Goal: Complete application form: Complete application form

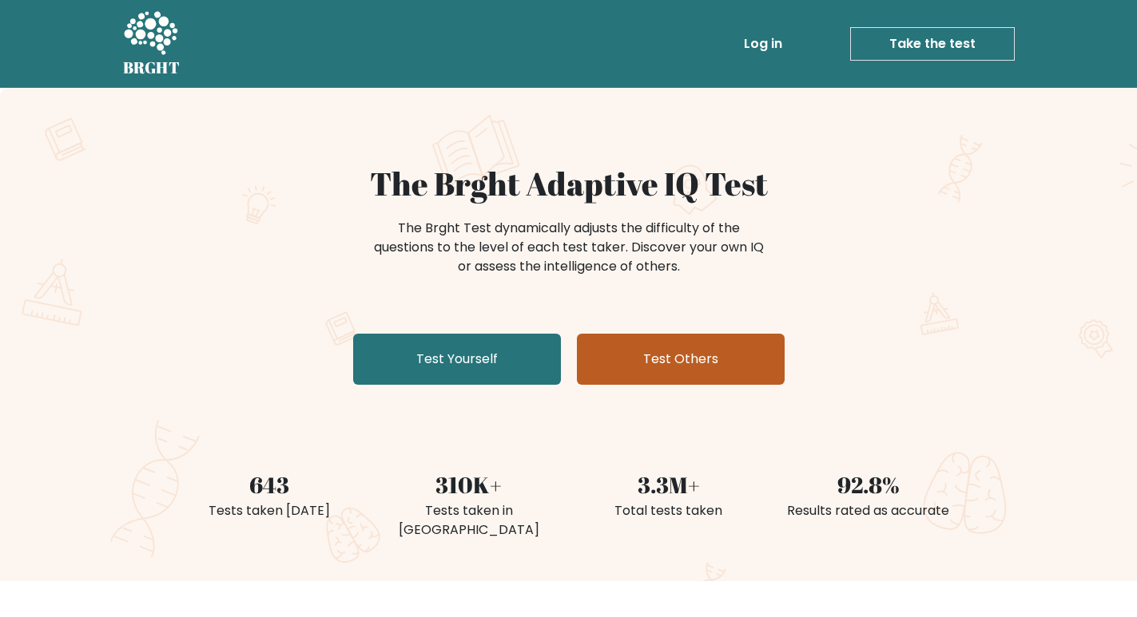
click at [666, 367] on link "Test Others" at bounding box center [681, 359] width 208 height 51
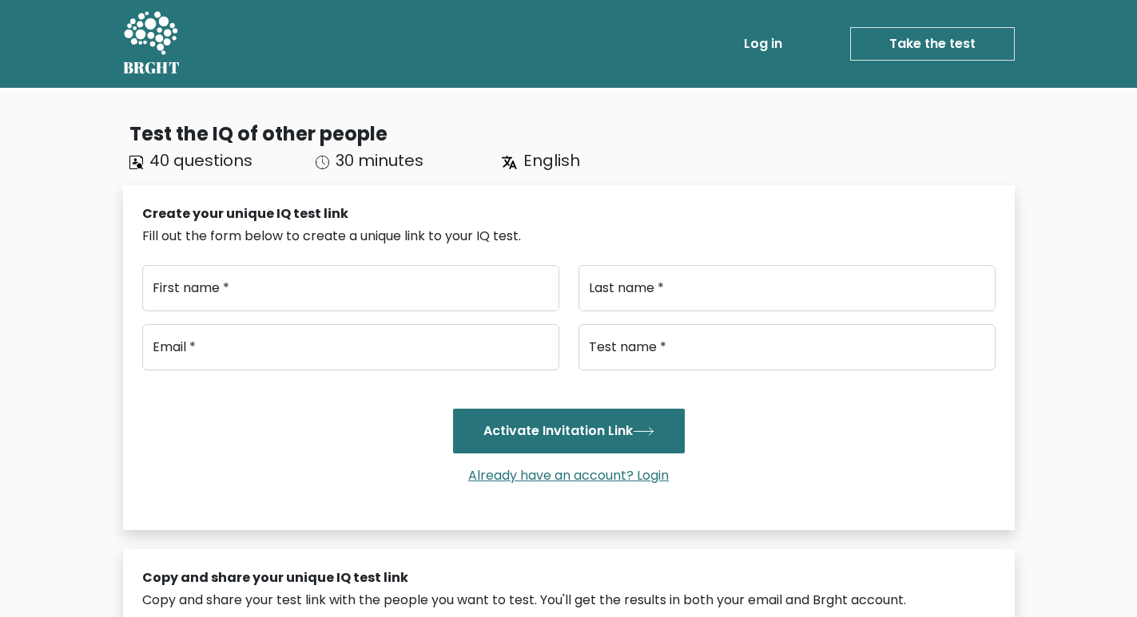
click at [879, 34] on link "Take the test" at bounding box center [932, 44] width 165 height 34
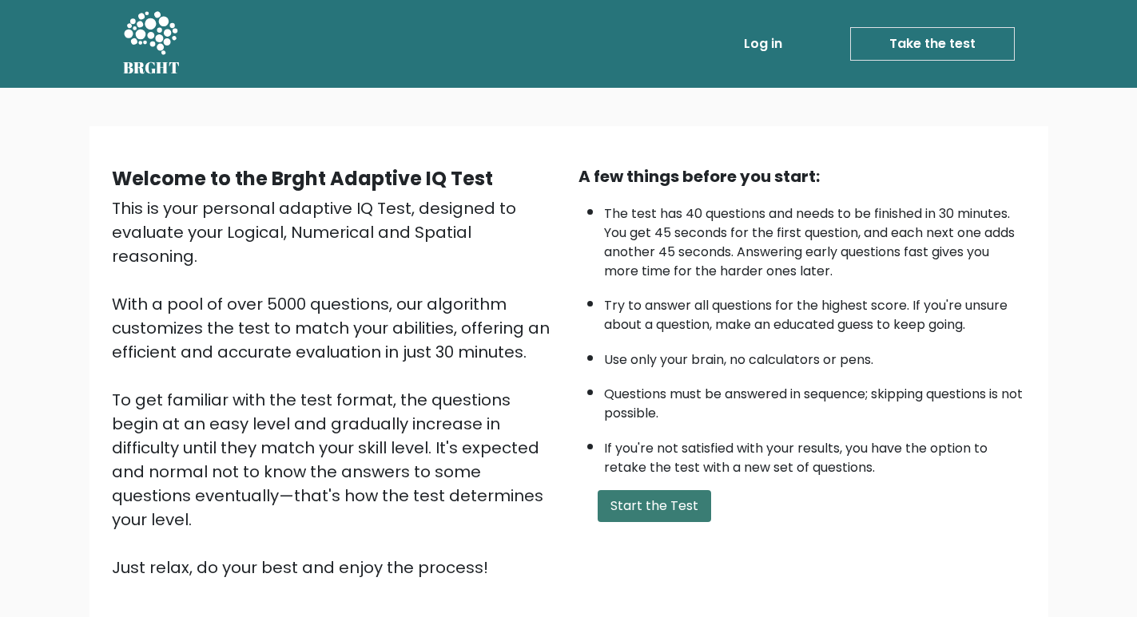
click at [651, 506] on button "Start the Test" at bounding box center [653, 506] width 113 height 32
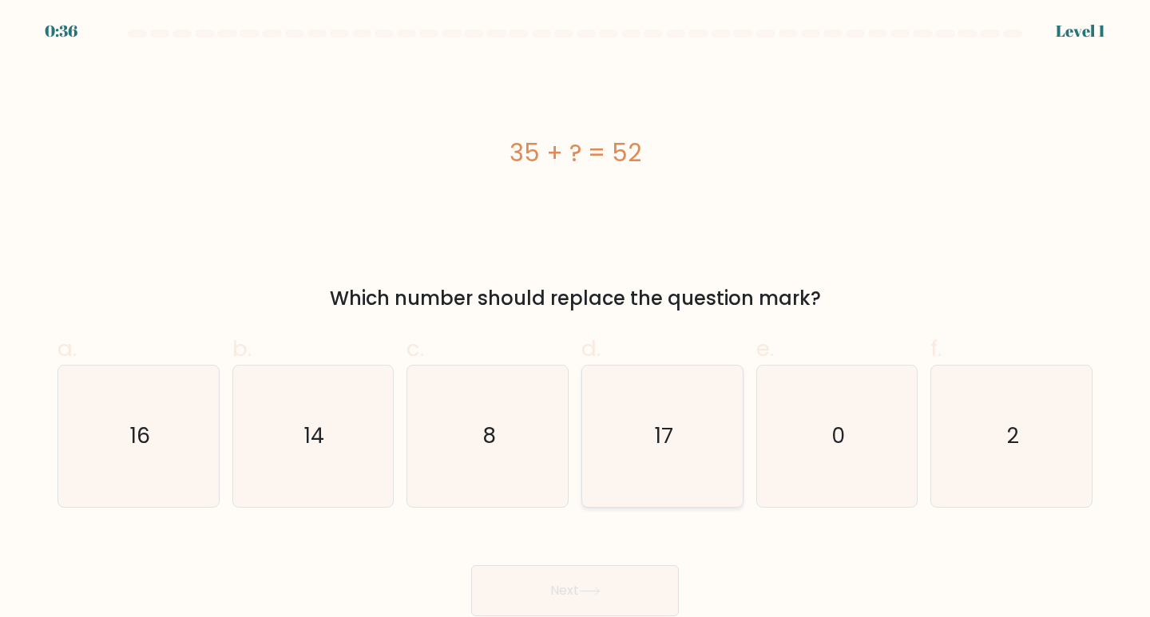
click at [652, 443] on icon "17" at bounding box center [662, 436] width 141 height 141
click at [576, 320] on input "d. 17" at bounding box center [575, 314] width 1 height 10
radio input "true"
click at [643, 584] on button "Next" at bounding box center [575, 591] width 208 height 51
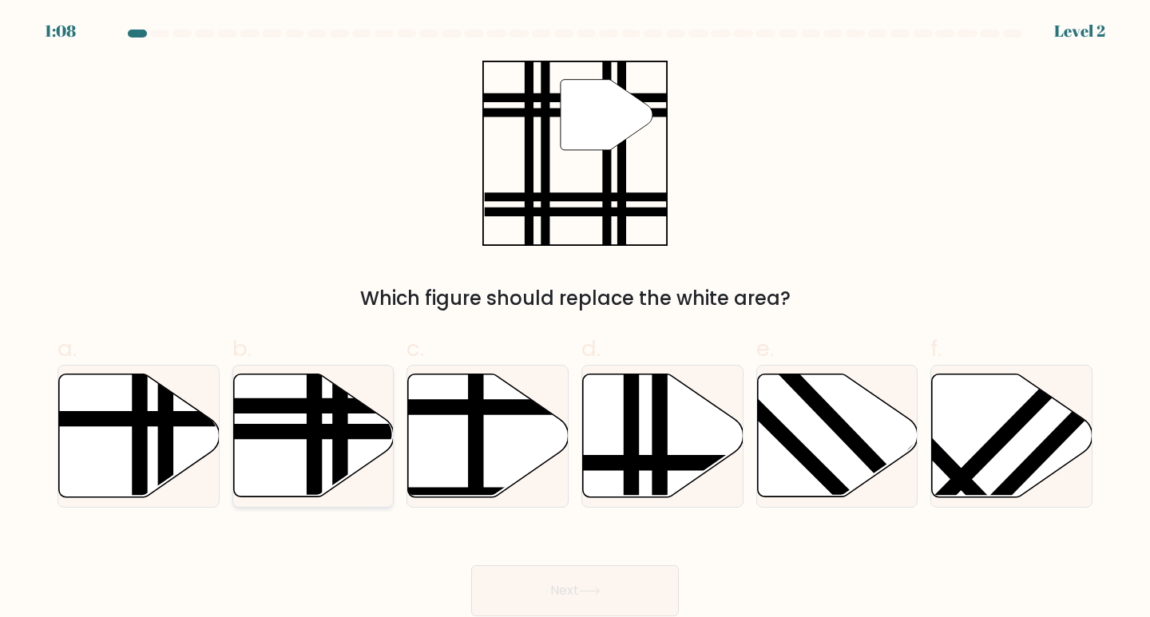
click at [315, 431] on line at bounding box center [315, 504] width 0 height 324
click at [575, 320] on input "b." at bounding box center [575, 314] width 1 height 10
radio input "true"
click at [587, 579] on button "Next" at bounding box center [575, 591] width 208 height 51
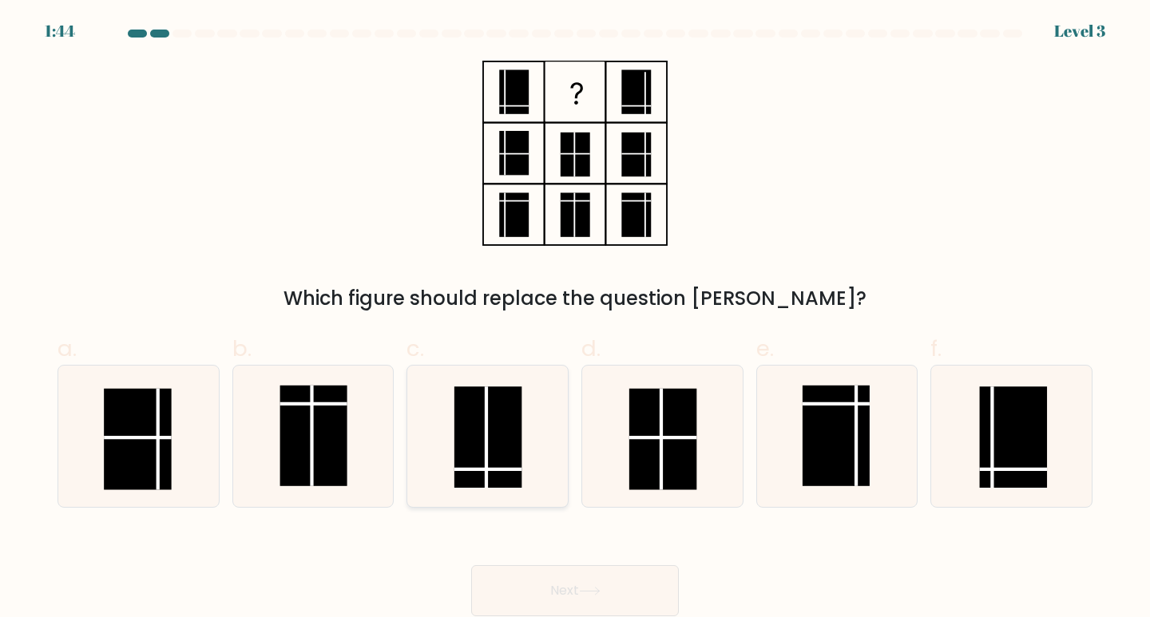
click at [492, 427] on rect at bounding box center [488, 437] width 67 height 101
click at [575, 320] on input "c." at bounding box center [575, 314] width 1 height 10
radio input "true"
click at [641, 579] on button "Next" at bounding box center [575, 591] width 208 height 51
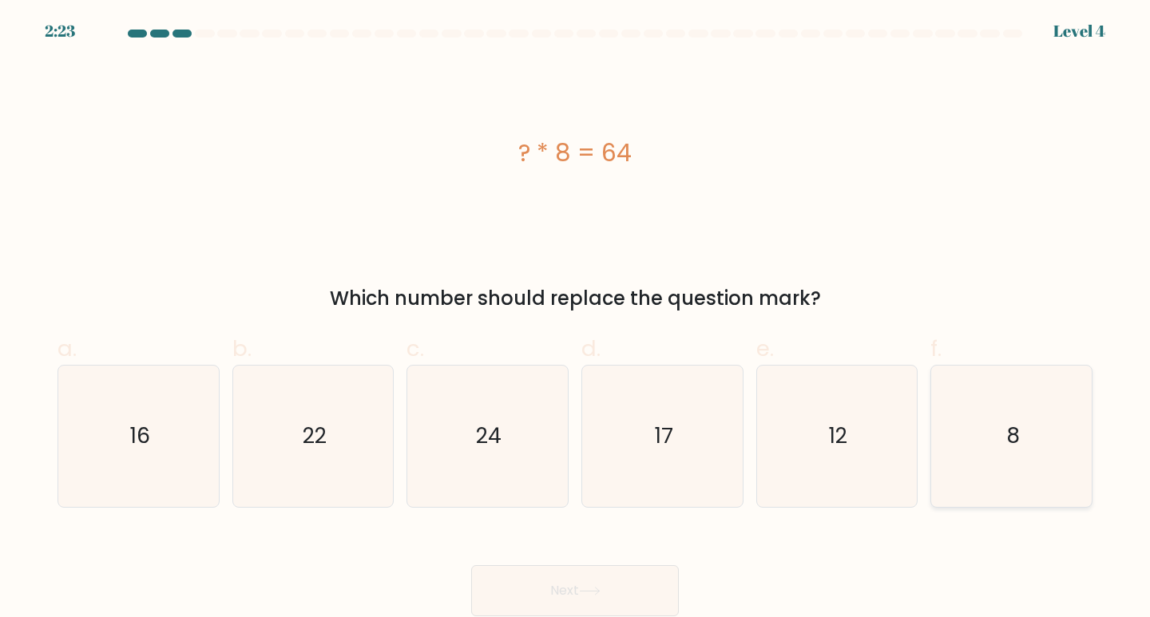
click at [1021, 439] on icon "8" at bounding box center [1011, 436] width 141 height 141
click at [576, 320] on input "f. 8" at bounding box center [575, 314] width 1 height 10
radio input "true"
click at [651, 581] on button "Next" at bounding box center [575, 591] width 208 height 51
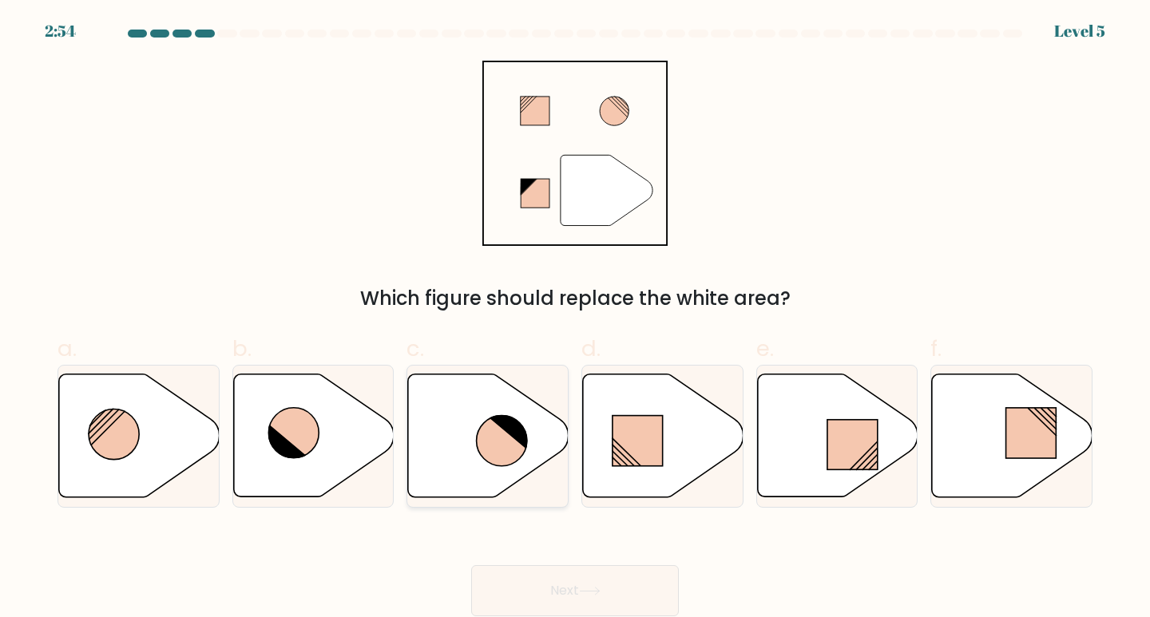
click at [490, 439] on icon at bounding box center [502, 441] width 50 height 50
click at [575, 320] on input "c." at bounding box center [575, 314] width 1 height 10
radio input "true"
click at [613, 569] on button "Next" at bounding box center [575, 591] width 208 height 51
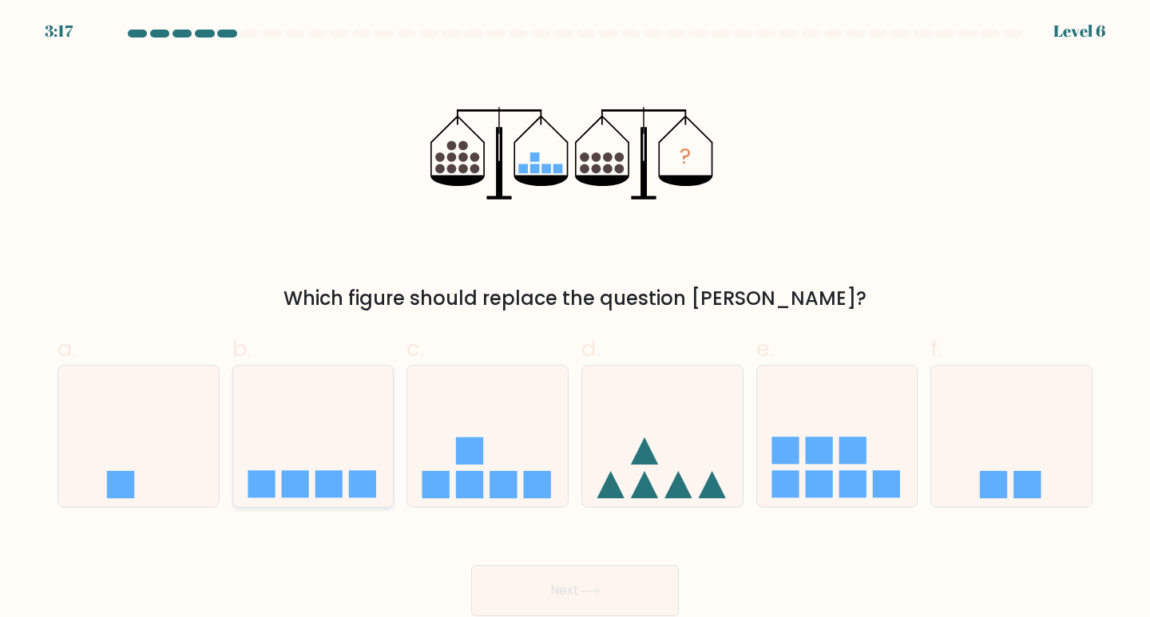
click at [320, 451] on icon at bounding box center [313, 436] width 161 height 133
click at [575, 320] on input "b." at bounding box center [575, 314] width 1 height 10
radio input "true"
click at [606, 589] on button "Next" at bounding box center [575, 591] width 208 height 51
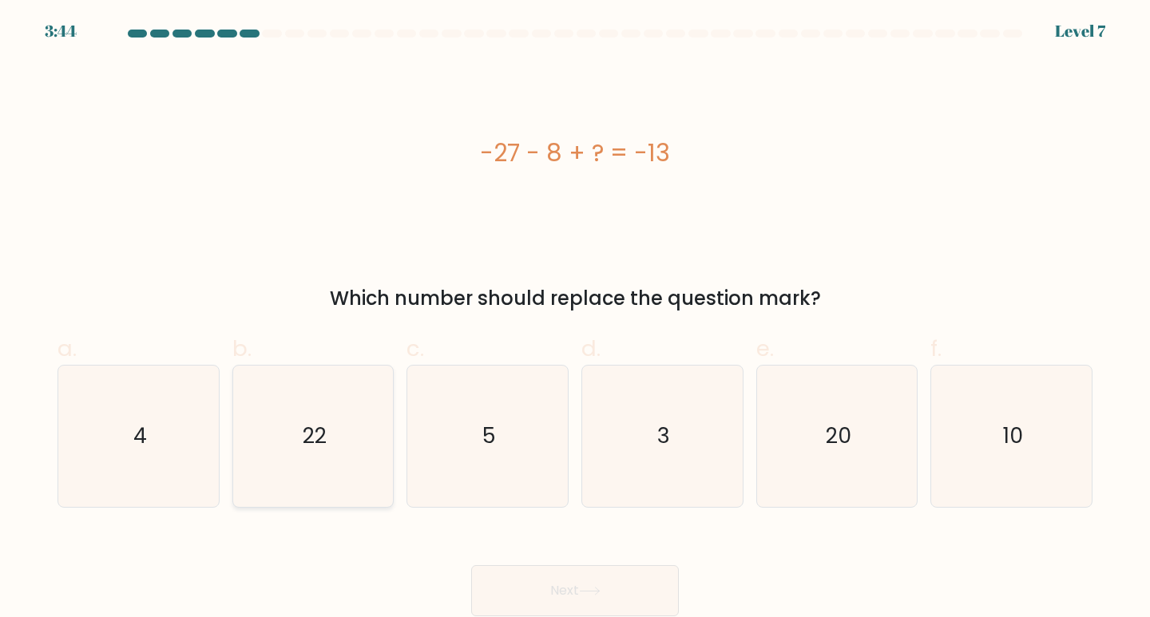
click at [304, 443] on text "22" at bounding box center [315, 436] width 24 height 30
click at [575, 320] on input "b. 22" at bounding box center [575, 314] width 1 height 10
radio input "true"
click at [596, 549] on div "Next" at bounding box center [575, 571] width 1054 height 89
click at [614, 572] on button "Next" at bounding box center [575, 591] width 208 height 51
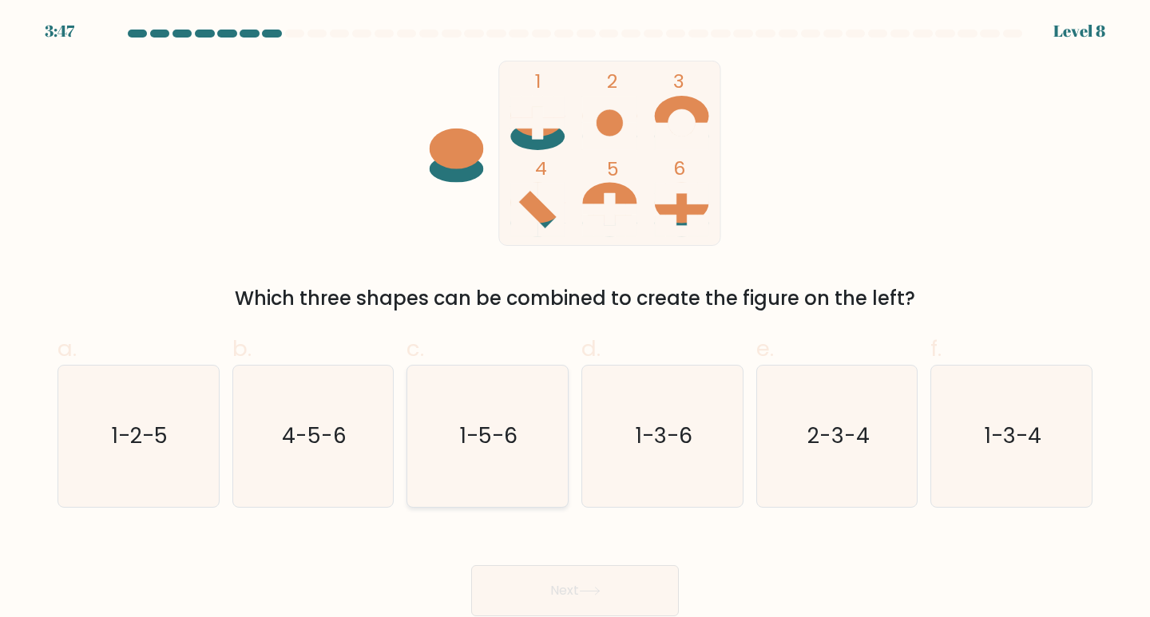
click at [509, 424] on text "1-5-6" at bounding box center [489, 436] width 58 height 30
click at [575, 320] on input "c. 1-5-6" at bounding box center [575, 314] width 1 height 10
radio input "true"
click at [621, 568] on button "Next" at bounding box center [575, 591] width 208 height 51
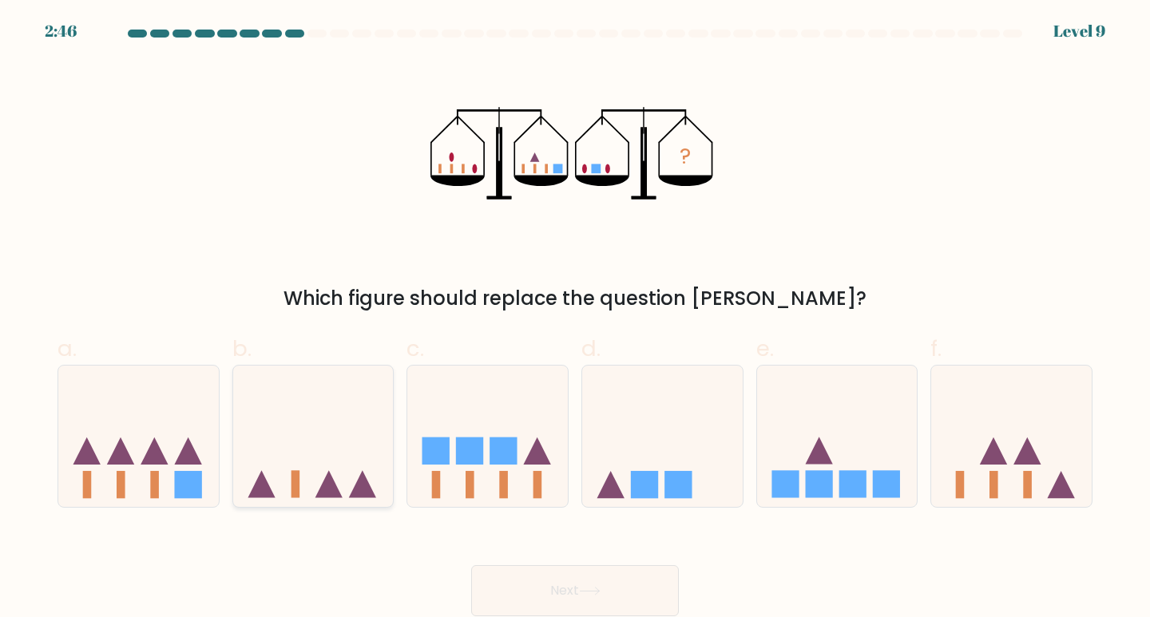
click at [320, 462] on icon at bounding box center [313, 436] width 161 height 133
click at [575, 320] on input "b." at bounding box center [575, 314] width 1 height 10
radio input "true"
click at [612, 585] on button "Next" at bounding box center [575, 591] width 208 height 51
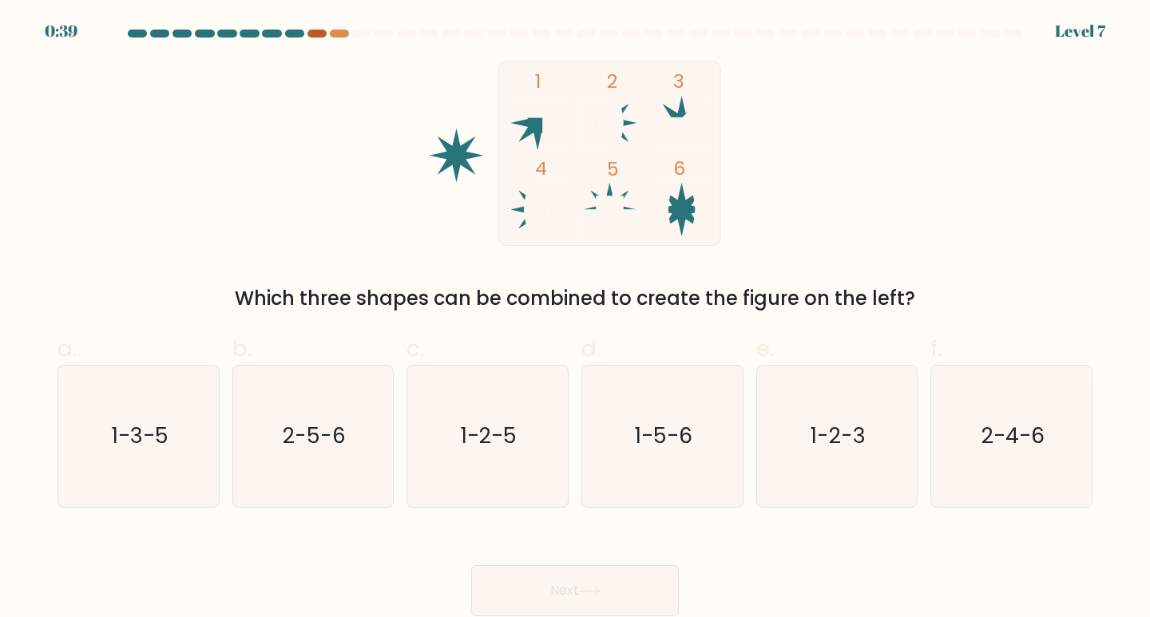
click at [321, 30] on div at bounding box center [317, 34] width 19 height 8
click at [1002, 425] on text "2-4-6" at bounding box center [1013, 436] width 63 height 30
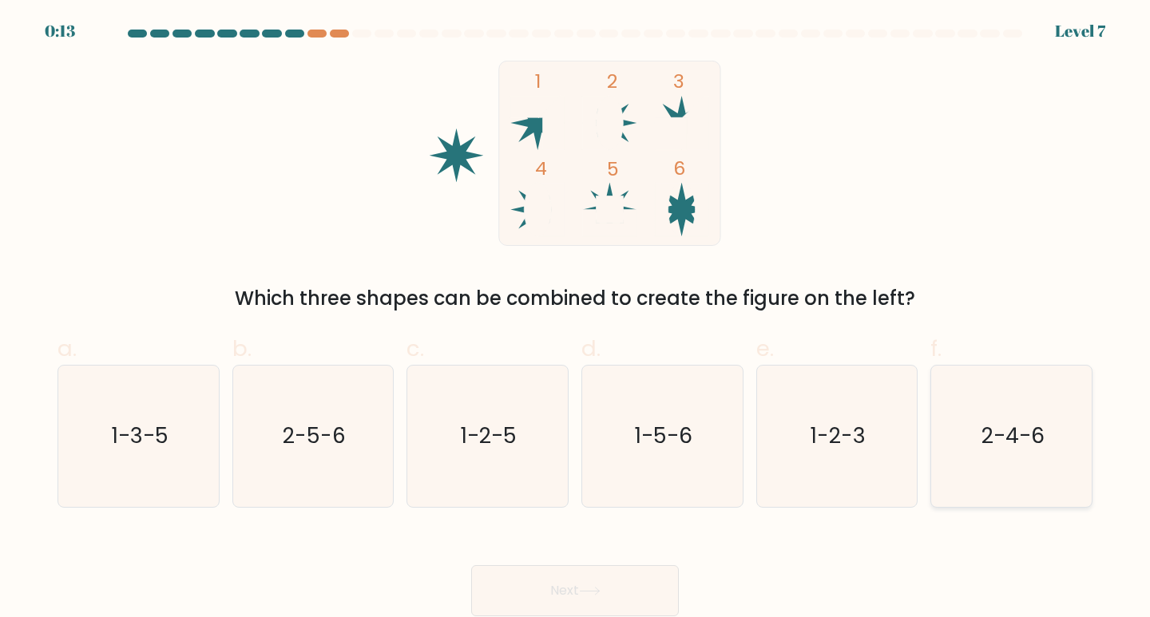
click at [576, 320] on input "f. 2-4-6" at bounding box center [575, 314] width 1 height 10
radio input "true"
click at [611, 588] on button "Next" at bounding box center [575, 591] width 208 height 51
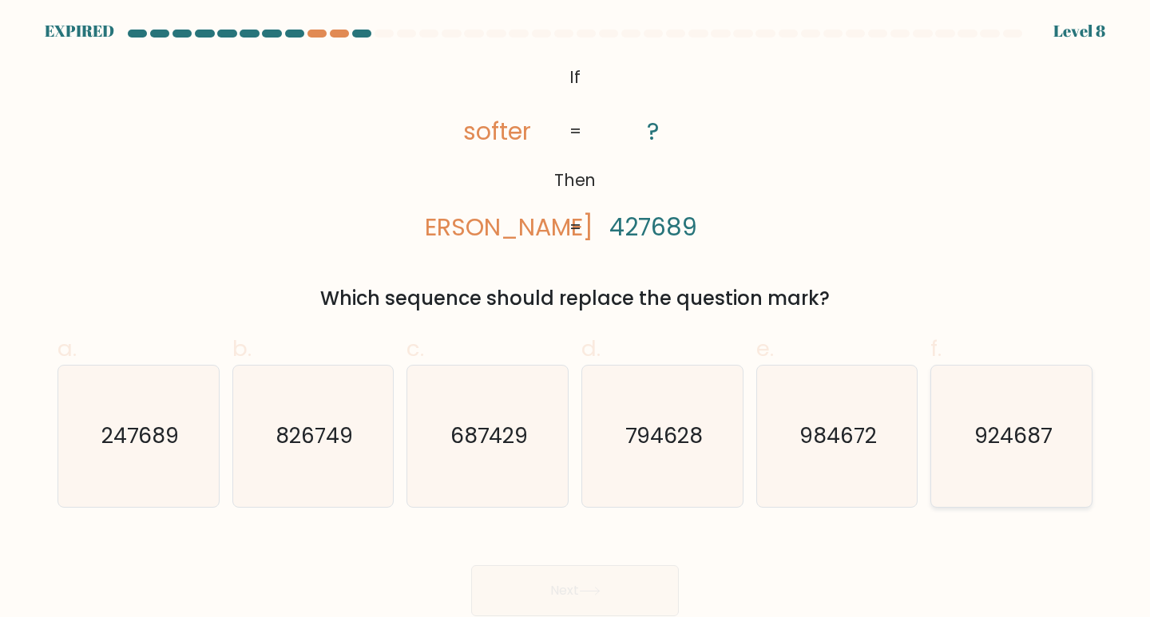
click at [1018, 419] on icon "924687" at bounding box center [1011, 436] width 141 height 141
click at [576, 320] on input "f. 924687" at bounding box center [575, 314] width 1 height 10
radio input "true"
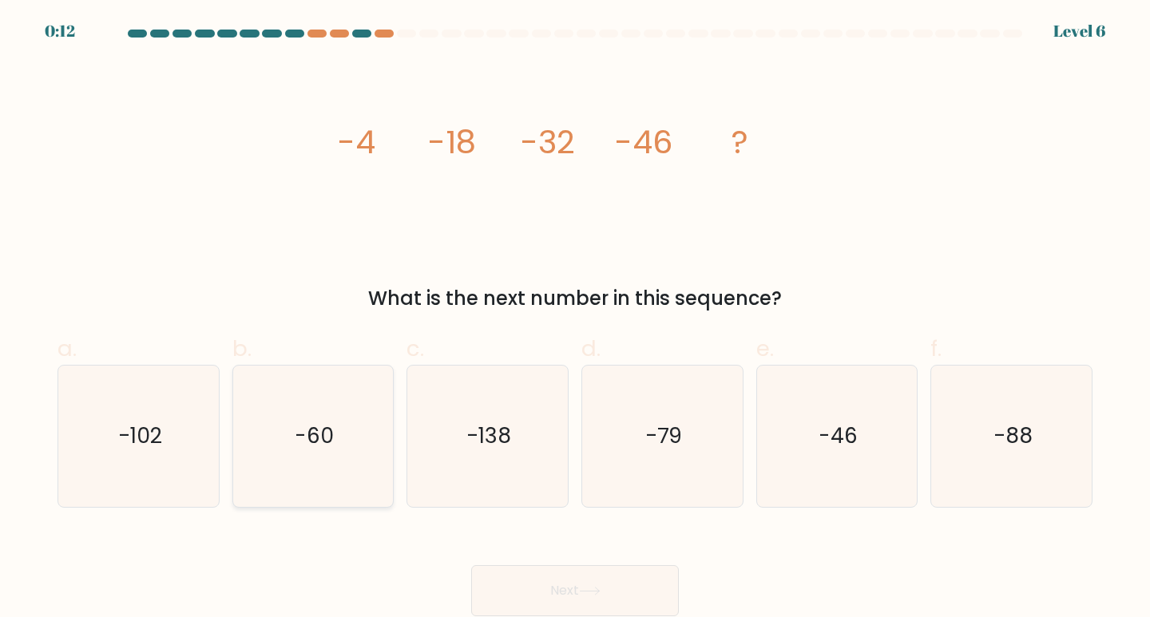
click at [334, 442] on icon "-60" at bounding box center [313, 436] width 141 height 141
click at [575, 320] on input "b. -60" at bounding box center [575, 314] width 1 height 10
radio input "true"
click at [597, 609] on button "Next" at bounding box center [575, 591] width 208 height 51
click at [594, 593] on icon at bounding box center [590, 591] width 22 height 9
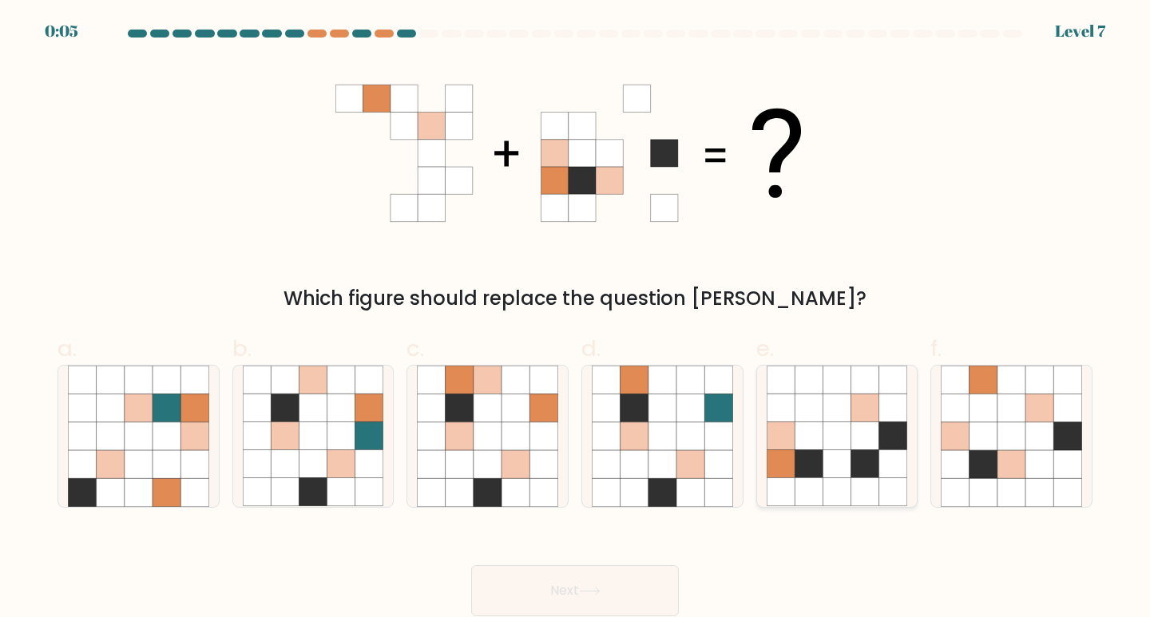
click at [864, 442] on icon at bounding box center [865, 437] width 28 height 28
click at [576, 320] on input "e." at bounding box center [575, 314] width 1 height 10
radio input "true"
click at [596, 589] on icon at bounding box center [590, 591] width 22 height 9
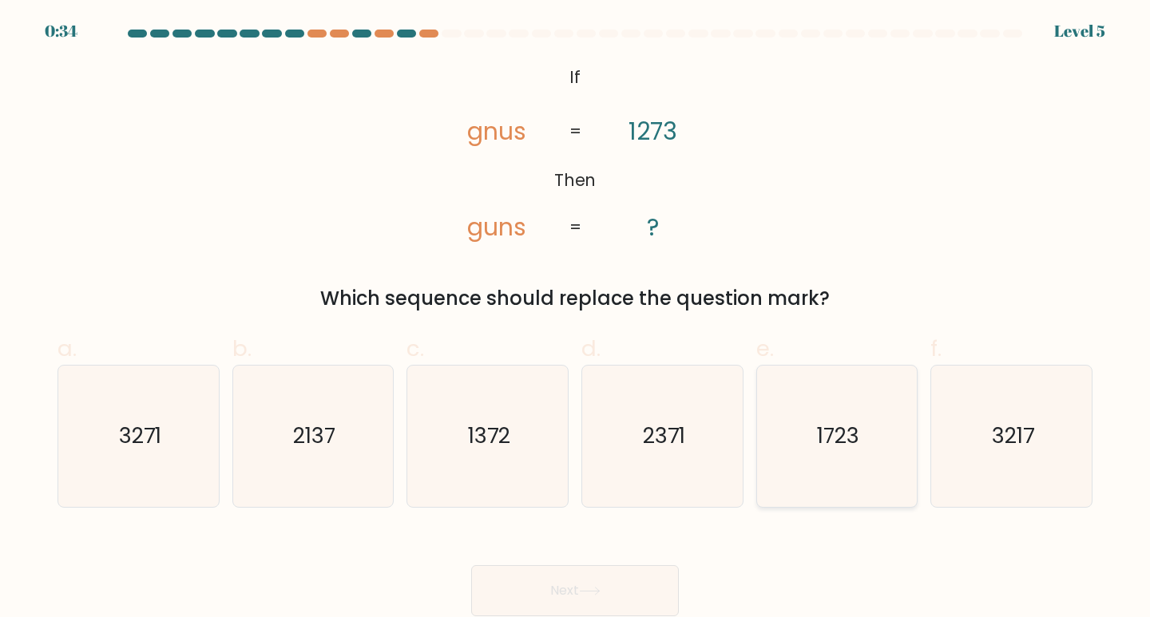
click at [846, 455] on icon "1723" at bounding box center [837, 436] width 141 height 141
click at [576, 320] on input "e. 1723" at bounding box center [575, 314] width 1 height 10
radio input "true"
click at [562, 594] on button "Next" at bounding box center [575, 591] width 208 height 51
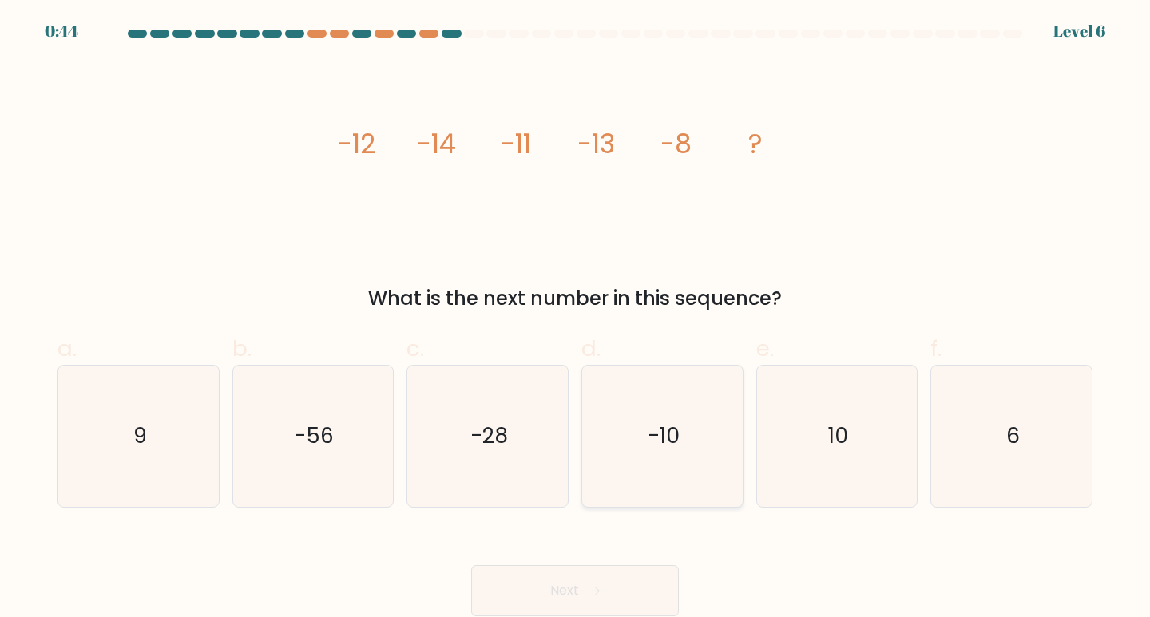
click at [689, 410] on icon "-10" at bounding box center [662, 436] width 141 height 141
click at [576, 320] on input "d. -10" at bounding box center [575, 314] width 1 height 10
radio input "true"
click at [603, 563] on div "Next" at bounding box center [575, 571] width 1054 height 89
click at [613, 588] on button "Next" at bounding box center [575, 591] width 208 height 51
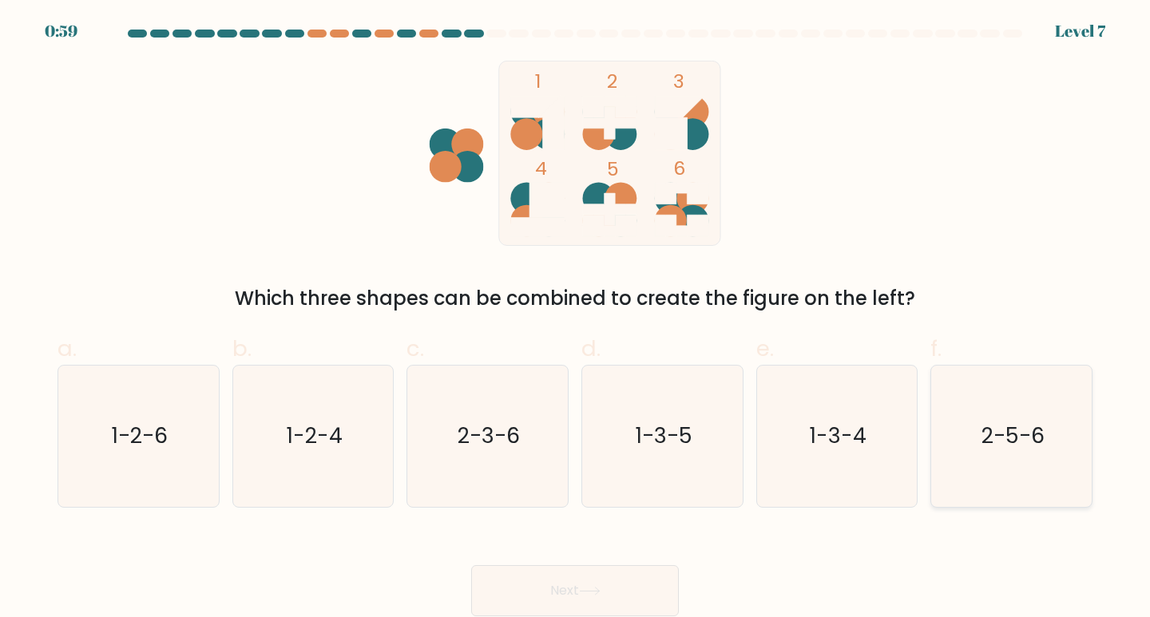
click at [1036, 441] on text "2-5-6" at bounding box center [1013, 436] width 63 height 30
click at [576, 320] on input "f. 2-5-6" at bounding box center [575, 314] width 1 height 10
radio input "true"
click at [652, 586] on button "Next" at bounding box center [575, 591] width 208 height 51
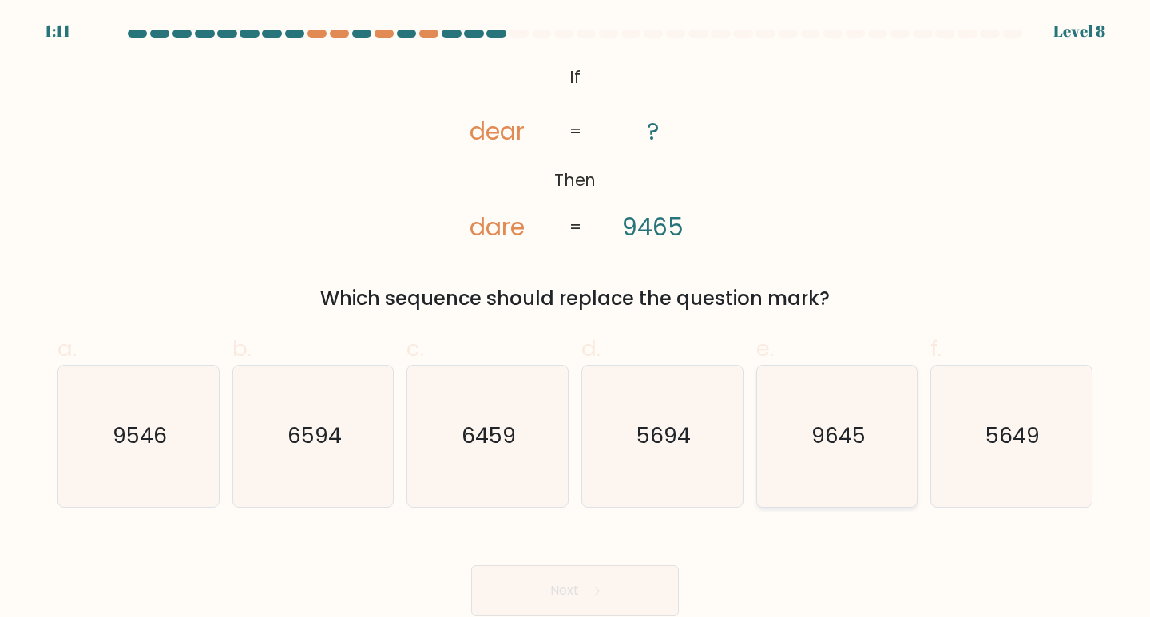
click at [800, 447] on icon "9645" at bounding box center [837, 436] width 141 height 141
click at [576, 320] on input "e. 9645" at bounding box center [575, 314] width 1 height 10
radio input "true"
click at [149, 407] on icon "9546" at bounding box center [138, 436] width 141 height 141
click at [575, 320] on input "a. 9546" at bounding box center [575, 314] width 1 height 10
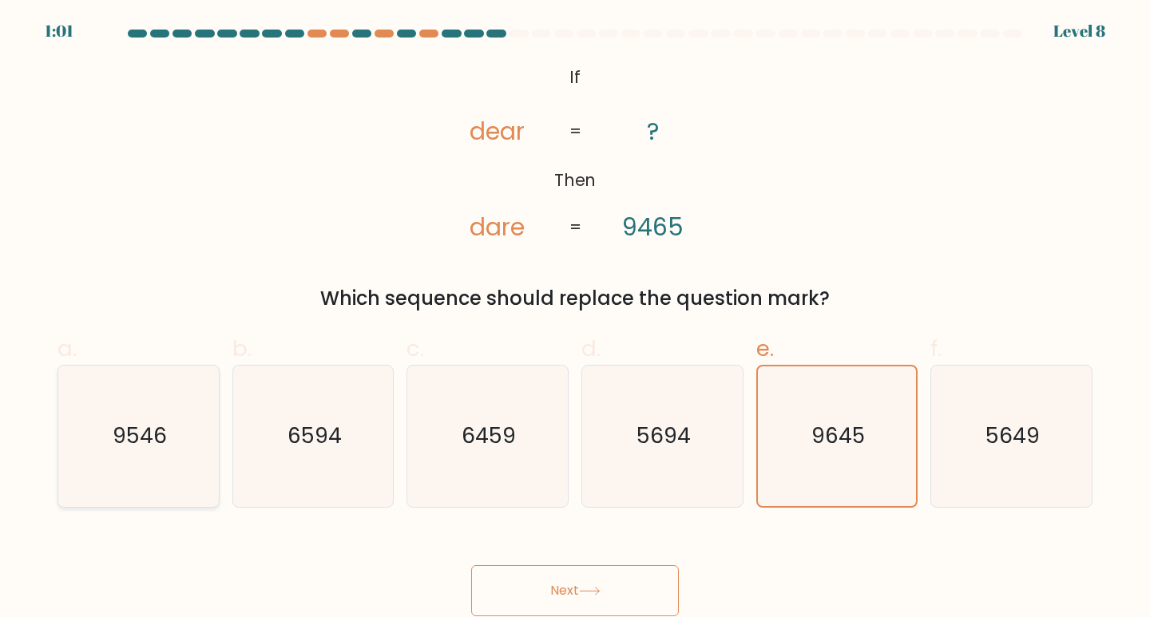
radio input "true"
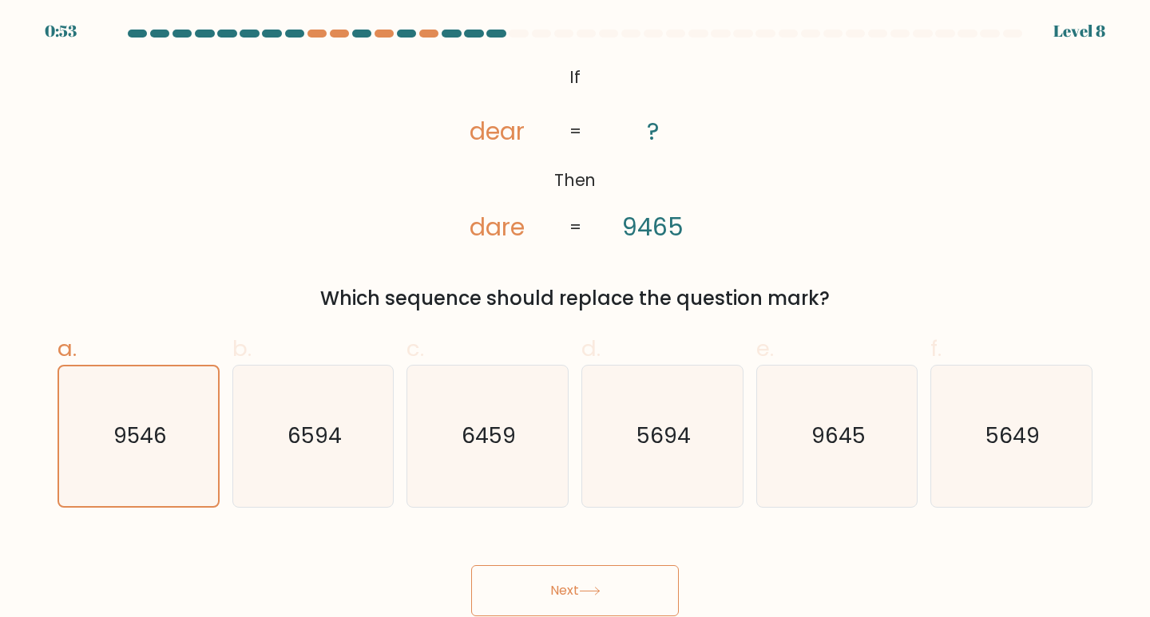
click at [570, 586] on button "Next" at bounding box center [575, 591] width 208 height 51
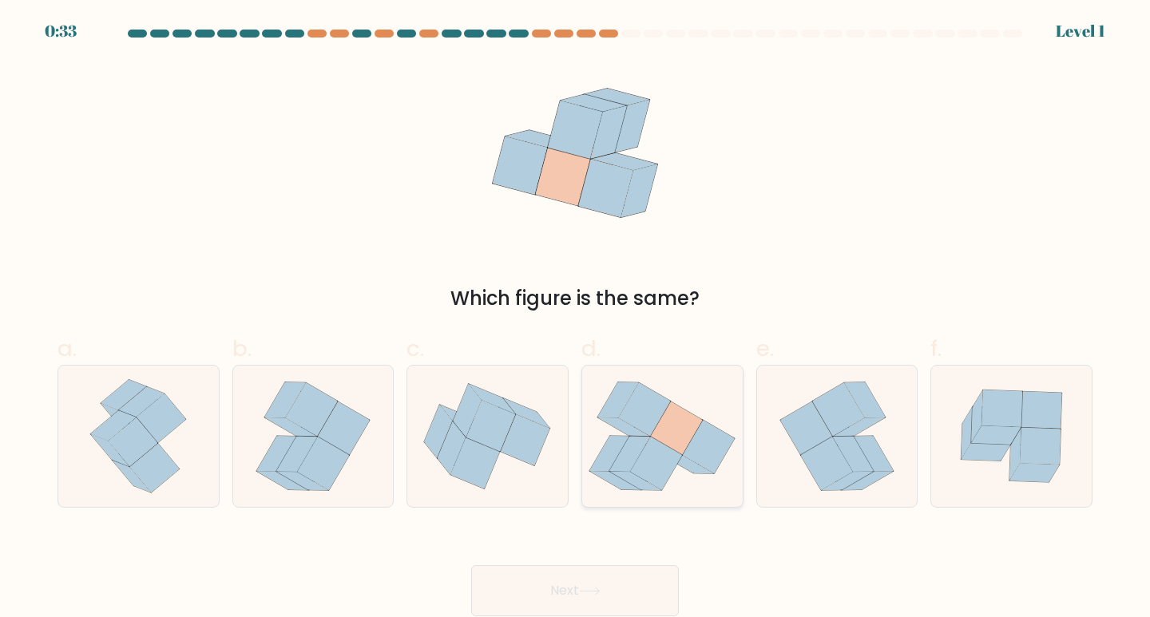
click at [700, 425] on icon at bounding box center [677, 429] width 52 height 54
click at [576, 320] on input "d." at bounding box center [575, 314] width 1 height 10
radio input "true"
click at [619, 584] on button "Next" at bounding box center [575, 591] width 208 height 51
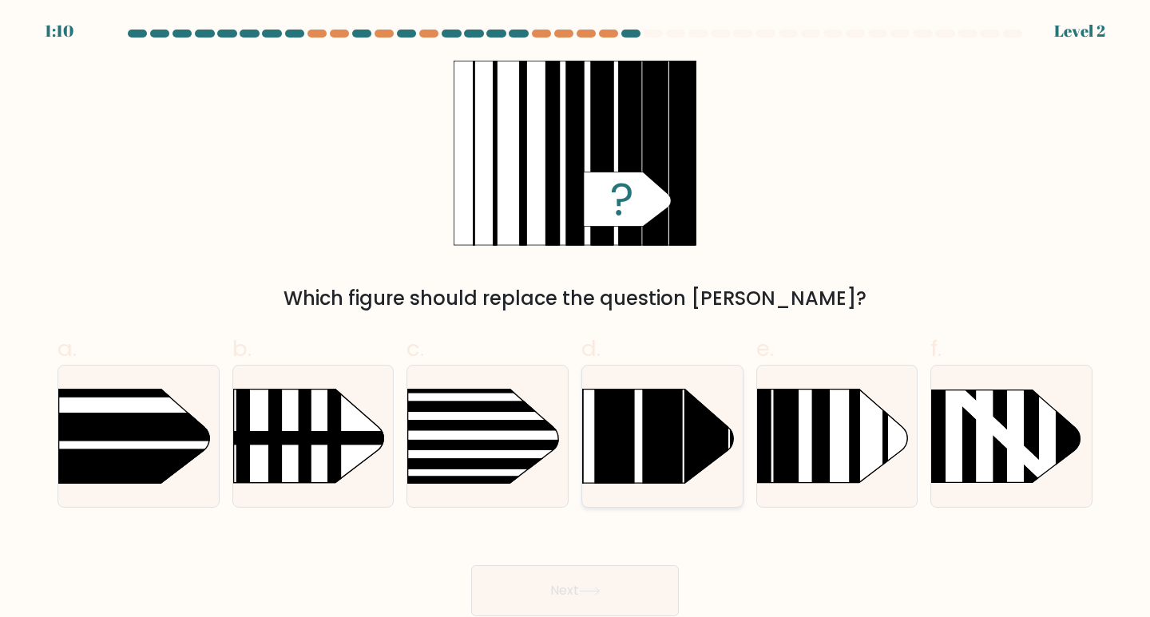
click at [652, 423] on rect at bounding box center [663, 356] width 40 height 319
click at [576, 320] on input "d." at bounding box center [575, 314] width 1 height 10
radio input "true"
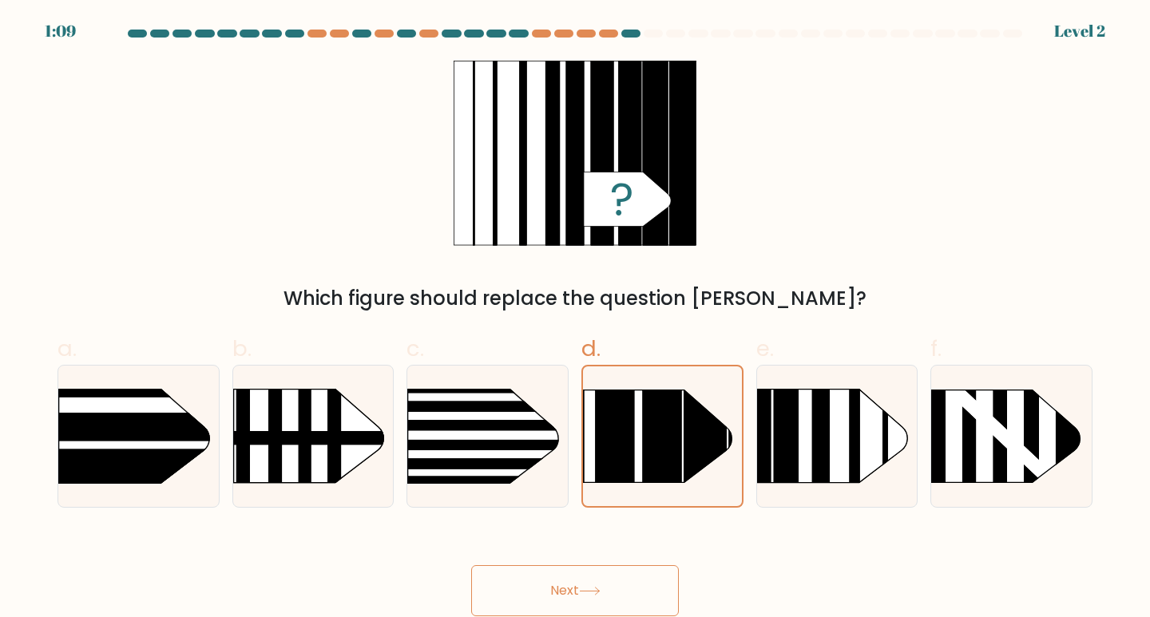
click at [601, 575] on button "Next" at bounding box center [575, 591] width 208 height 51
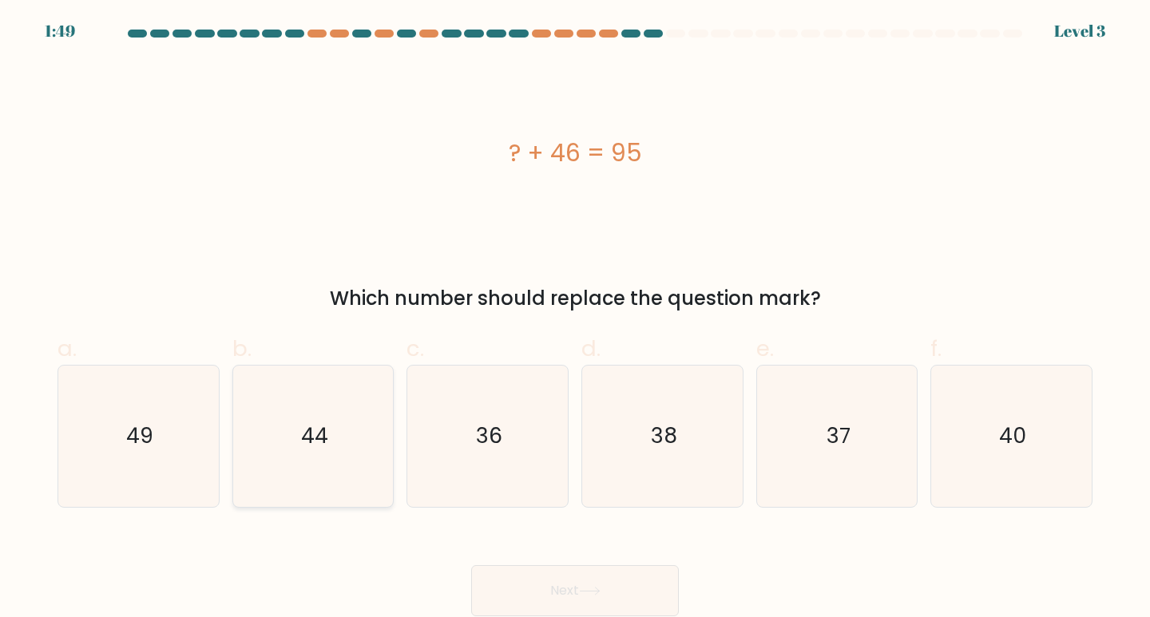
click at [320, 439] on text "44" at bounding box center [314, 436] width 27 height 30
click at [575, 320] on input "b. 44" at bounding box center [575, 314] width 1 height 10
radio input "true"
click at [621, 574] on button "Next" at bounding box center [575, 591] width 208 height 51
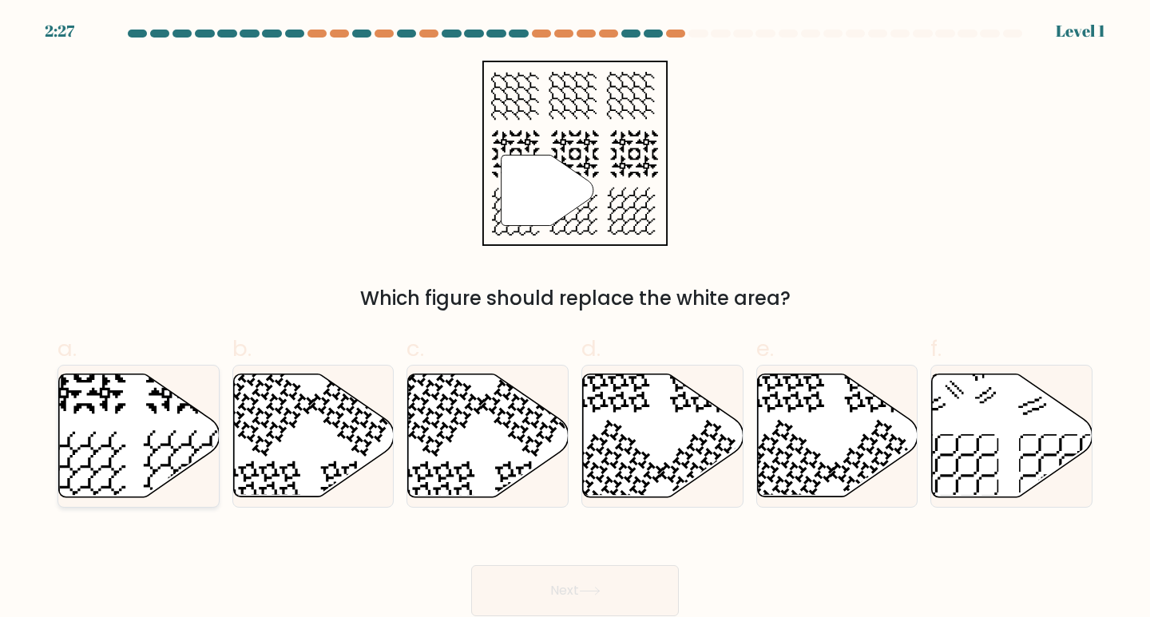
click at [145, 459] on icon at bounding box center [139, 436] width 161 height 123
click at [575, 320] on input "a." at bounding box center [575, 314] width 1 height 10
radio input "true"
click at [539, 598] on button "Next" at bounding box center [575, 591] width 208 height 51
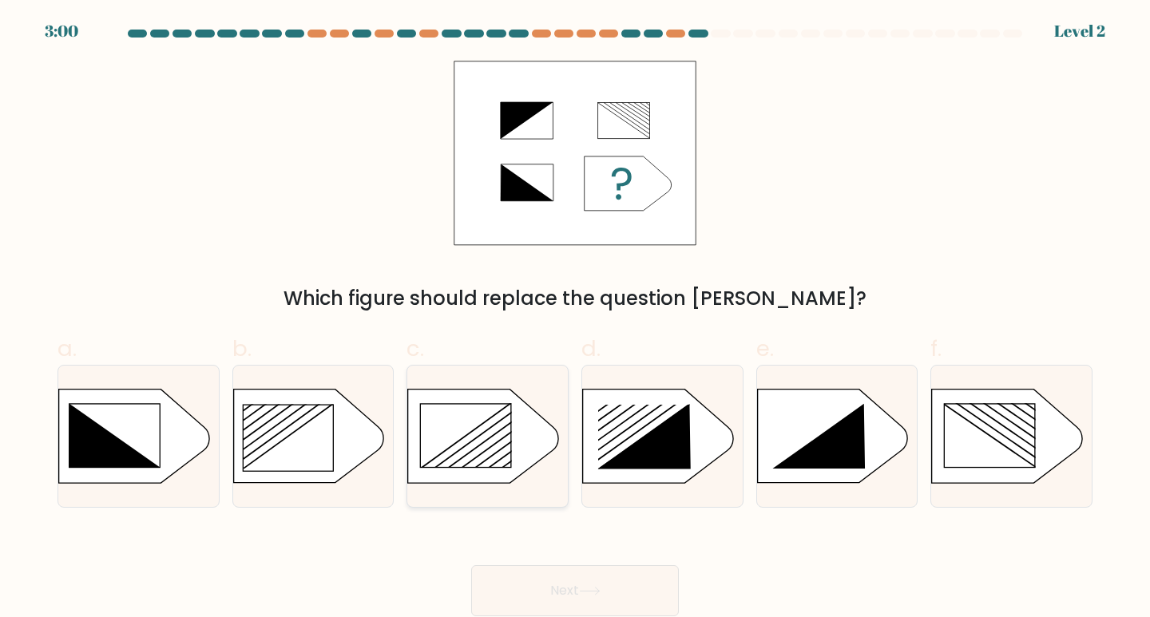
click at [490, 435] on rect at bounding box center [466, 435] width 90 height 63
click at [575, 320] on input "c." at bounding box center [575, 314] width 1 height 10
radio input "true"
click at [658, 591] on button "Next" at bounding box center [575, 591] width 208 height 51
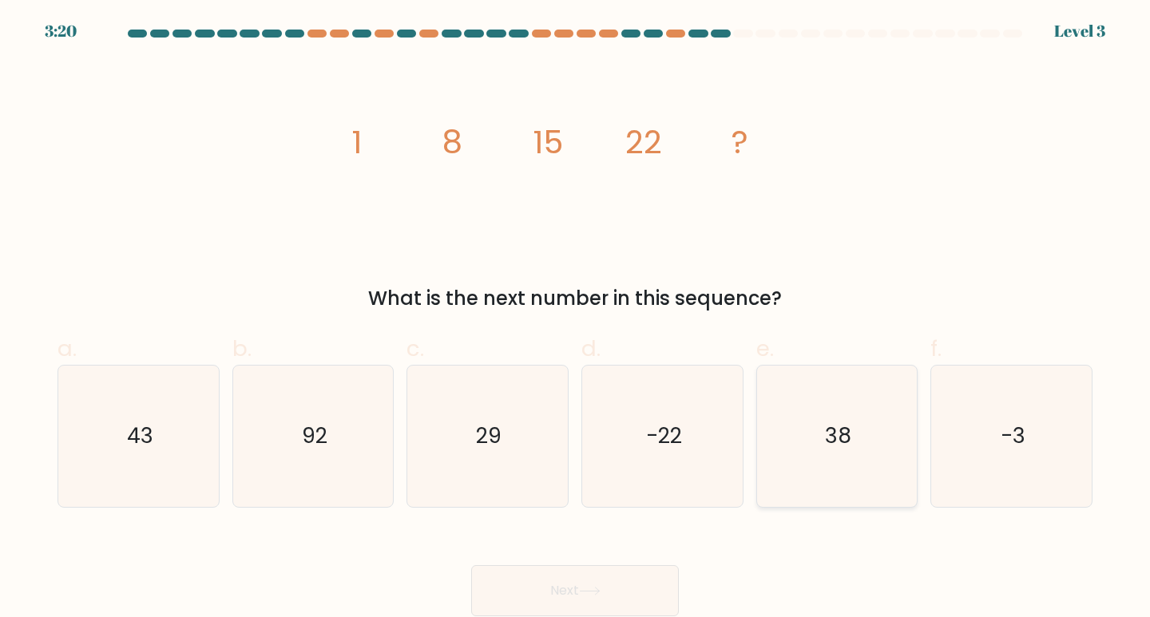
click at [851, 439] on icon "38" at bounding box center [837, 436] width 141 height 141
click at [576, 320] on input "e. 38" at bounding box center [575, 314] width 1 height 10
radio input "true"
click at [599, 581] on button "Next" at bounding box center [575, 591] width 208 height 51
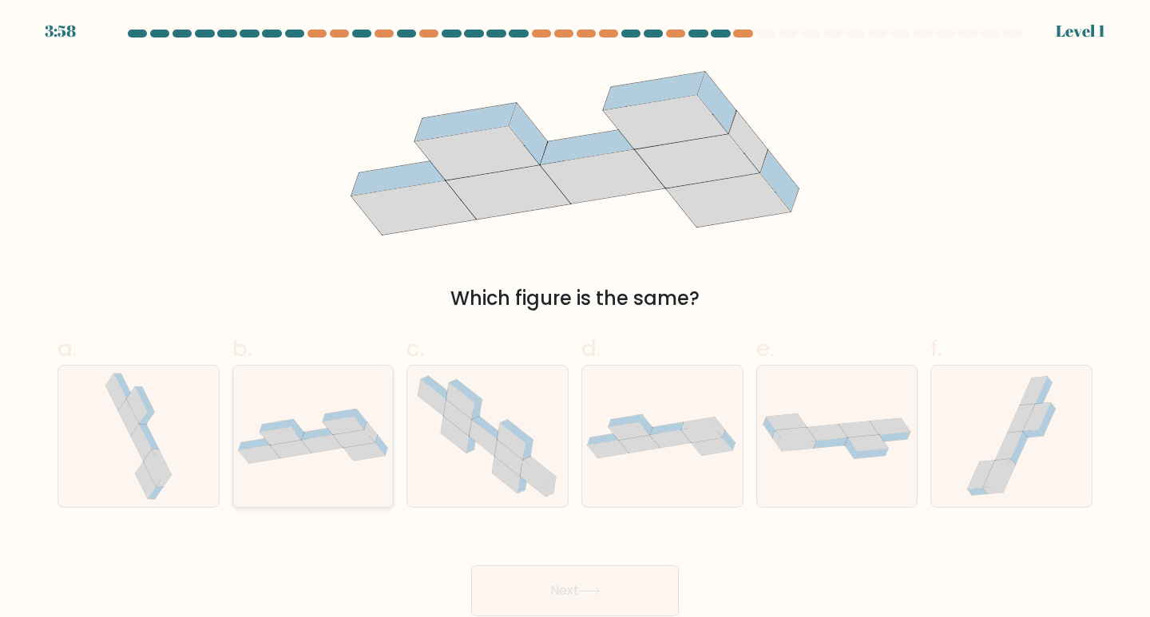
click at [347, 432] on icon at bounding box center [344, 426] width 42 height 18
click at [575, 320] on input "b." at bounding box center [575, 314] width 1 height 10
radio input "true"
click at [607, 571] on button "Next" at bounding box center [575, 591] width 208 height 51
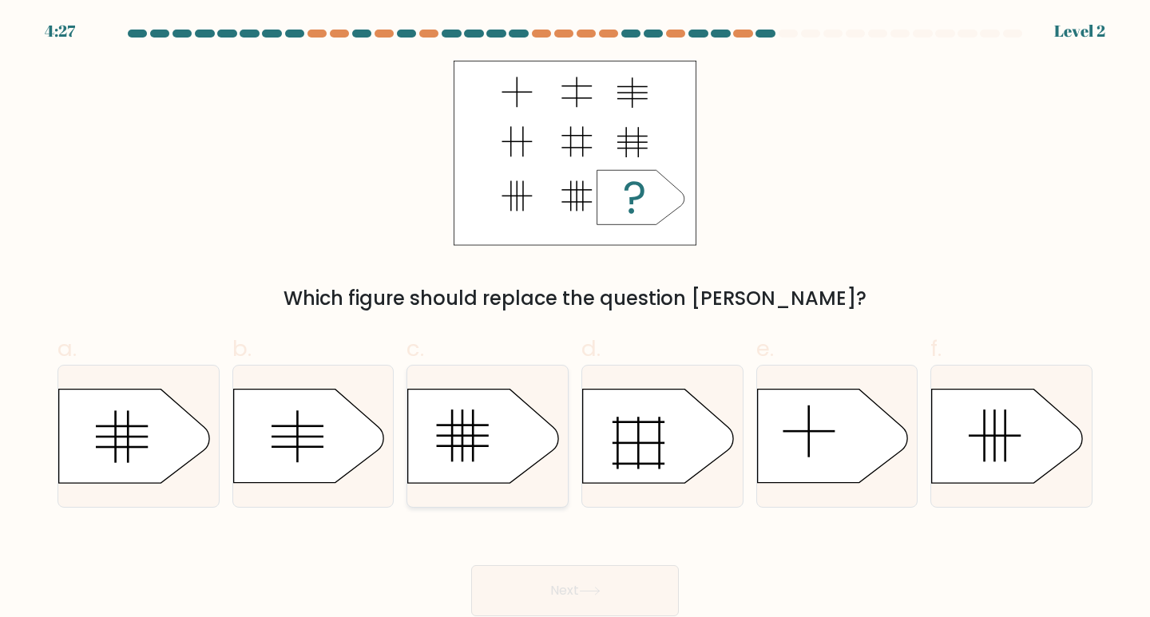
click at [498, 418] on icon at bounding box center [483, 436] width 150 height 93
click at [575, 320] on input "c." at bounding box center [575, 314] width 1 height 10
radio input "true"
click at [634, 579] on button "Next" at bounding box center [575, 591] width 208 height 51
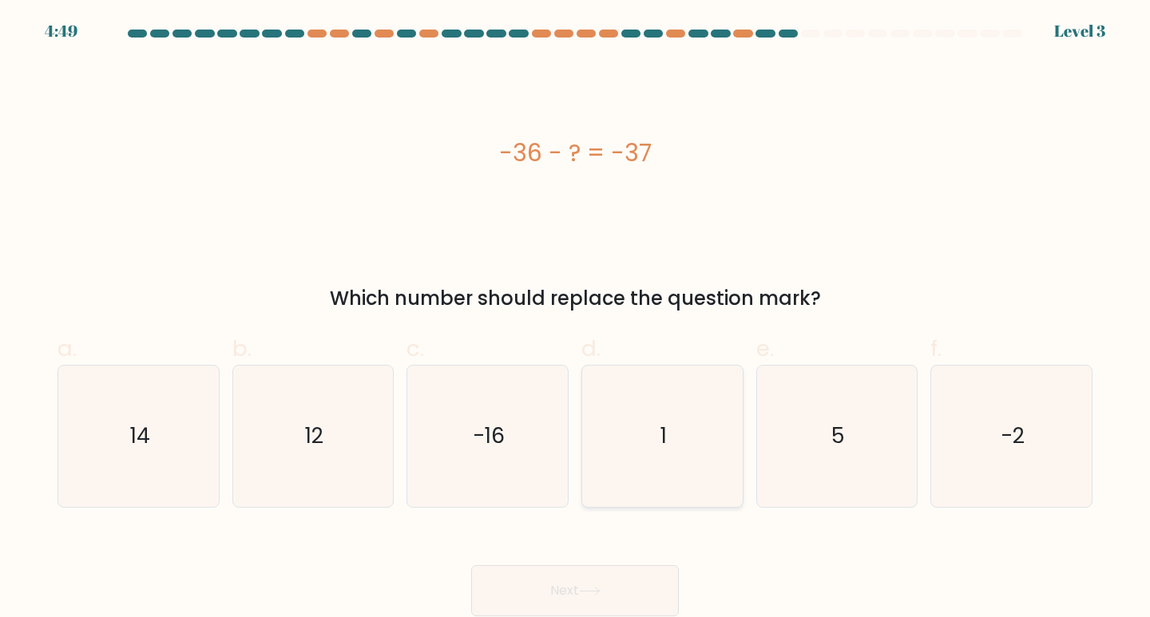
click at [673, 438] on icon "1" at bounding box center [662, 436] width 141 height 141
click at [576, 320] on input "d. 1" at bounding box center [575, 314] width 1 height 10
radio input "true"
click at [611, 558] on div "Next" at bounding box center [575, 571] width 1054 height 89
click at [625, 584] on button "Next" at bounding box center [575, 591] width 208 height 51
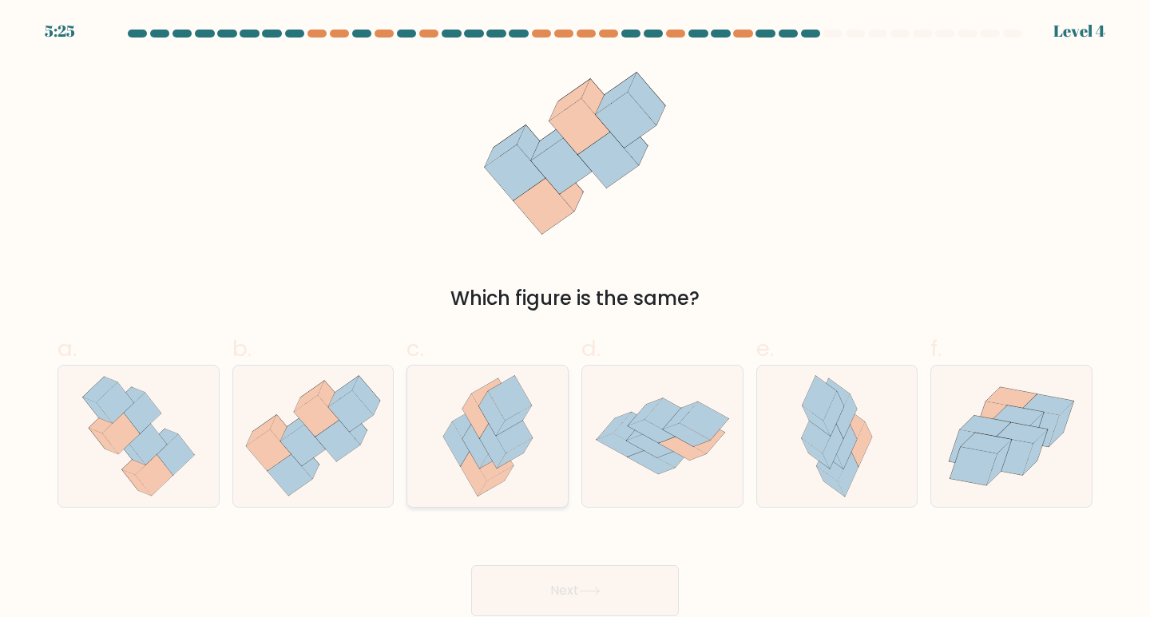
click at [497, 466] on icon at bounding box center [492, 446] width 26 height 44
click at [575, 320] on input "c." at bounding box center [575, 314] width 1 height 10
radio input "true"
click at [622, 592] on button "Next" at bounding box center [575, 591] width 208 height 51
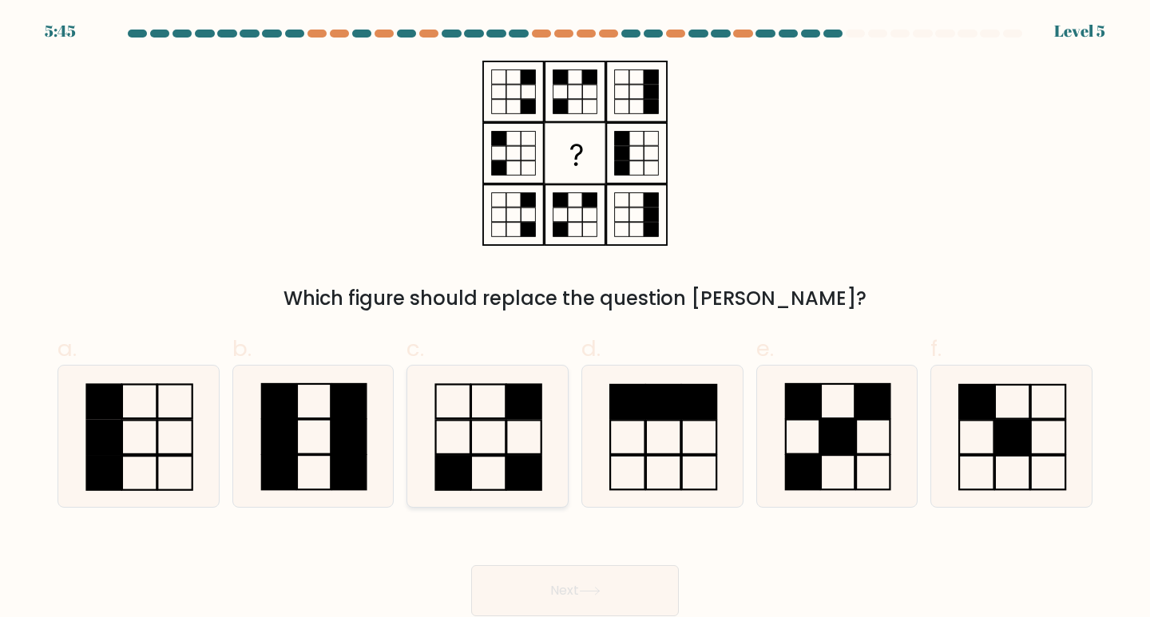
click at [512, 424] on icon at bounding box center [487, 436] width 141 height 141
click at [575, 320] on input "c." at bounding box center [575, 314] width 1 height 10
radio input "true"
click at [588, 582] on button "Next" at bounding box center [575, 591] width 208 height 51
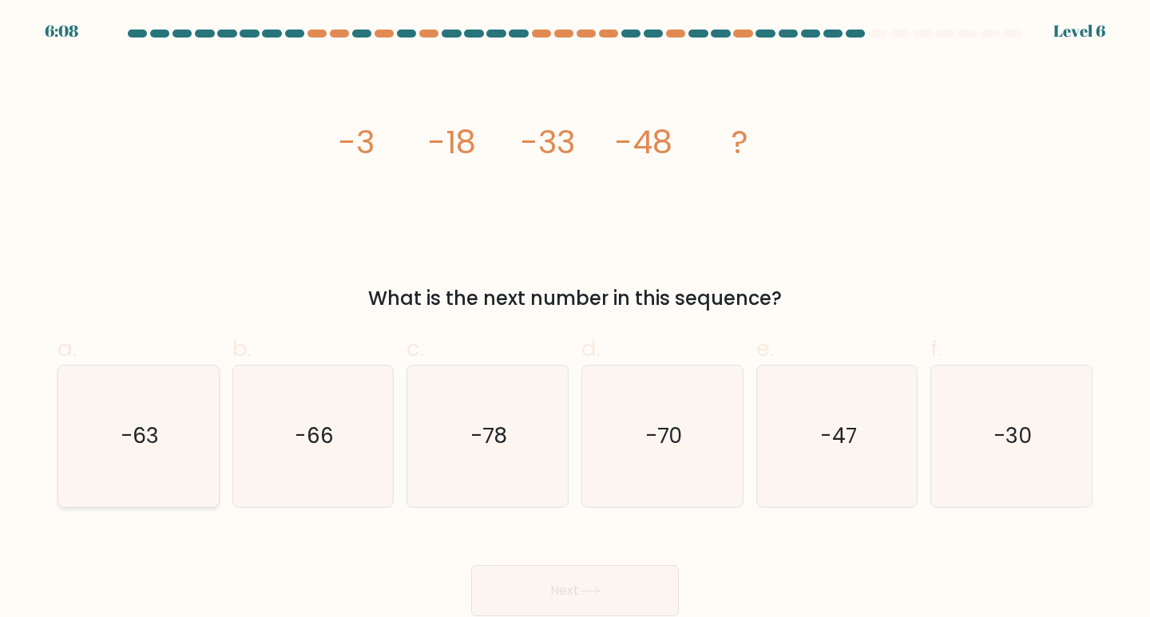
click at [117, 419] on icon "-63" at bounding box center [138, 436] width 141 height 141
click at [575, 320] on input "a. -63" at bounding box center [575, 314] width 1 height 10
radio input "true"
click at [601, 590] on icon at bounding box center [590, 591] width 22 height 9
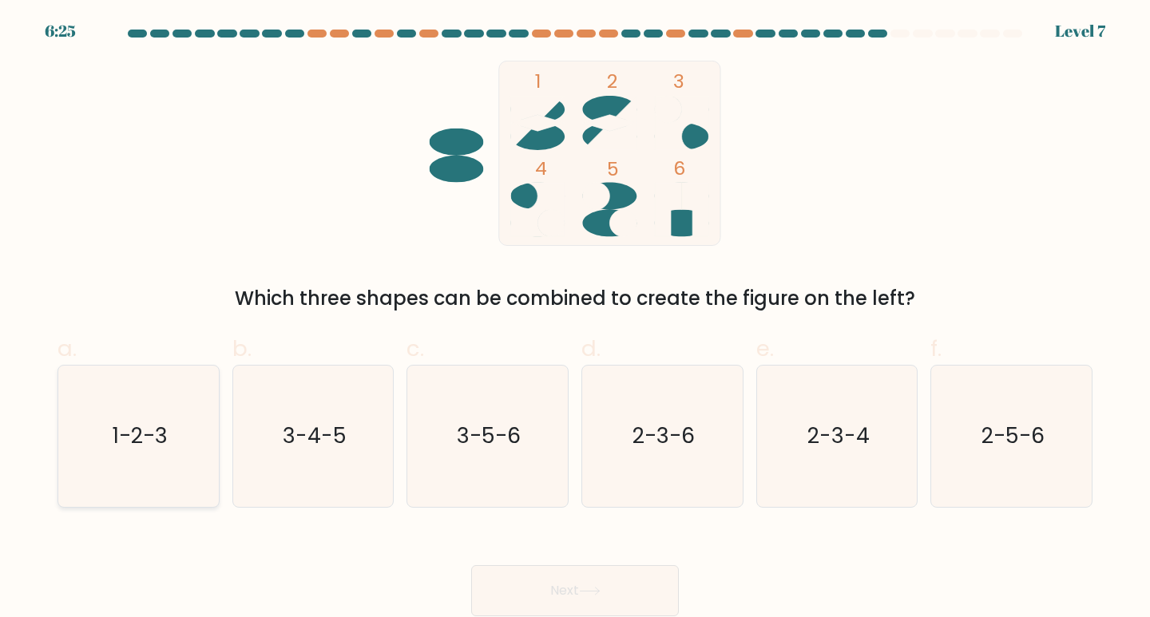
click at [168, 443] on icon "1-2-3" at bounding box center [138, 436] width 141 height 141
click at [575, 320] on input "a. 1-2-3" at bounding box center [575, 314] width 1 height 10
radio input "true"
click at [625, 586] on button "Next" at bounding box center [575, 591] width 208 height 51
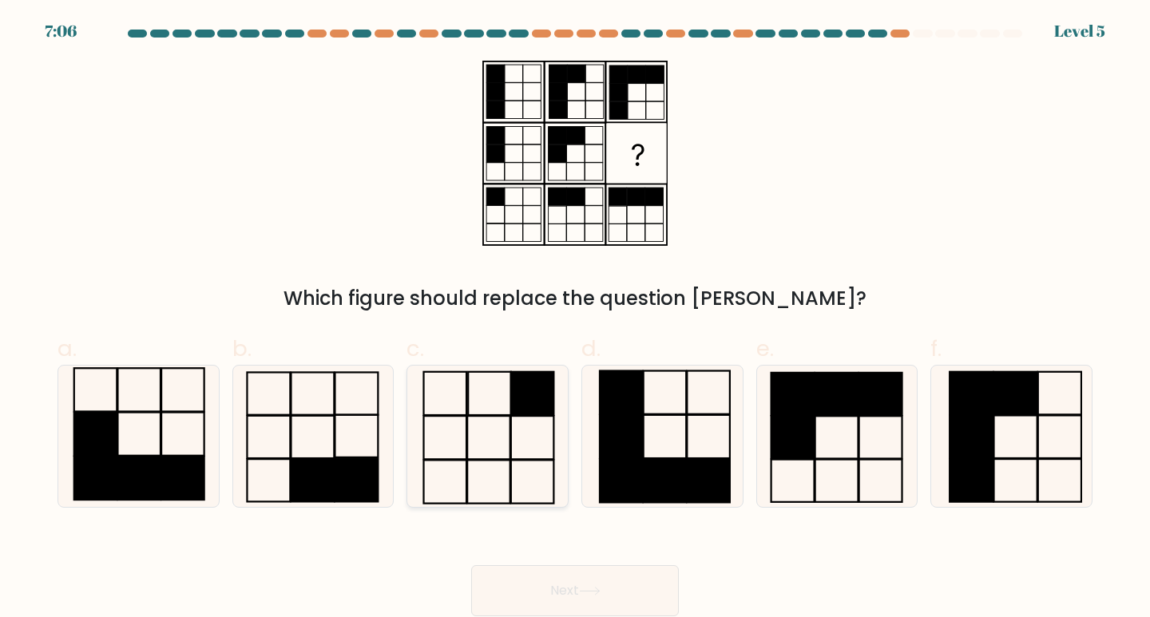
click at [518, 439] on icon at bounding box center [487, 436] width 141 height 141
click at [575, 320] on input "c." at bounding box center [575, 314] width 1 height 10
radio input "true"
click at [1000, 403] on rect at bounding box center [1015, 393] width 43 height 42
click at [576, 320] on input "f." at bounding box center [575, 314] width 1 height 10
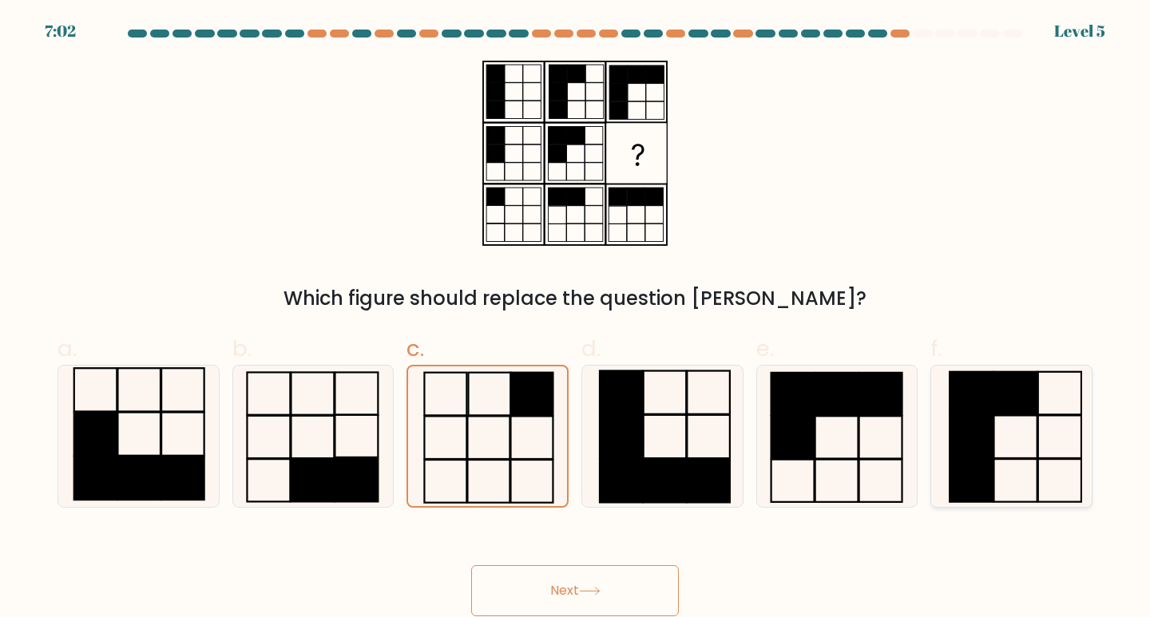
radio input "true"
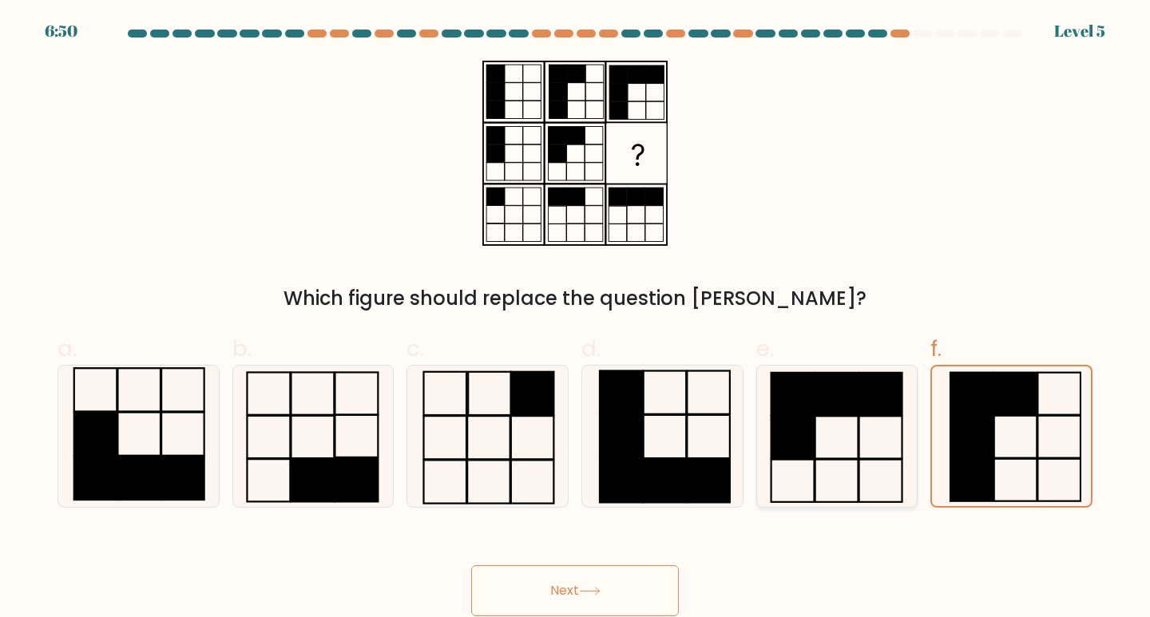
click at [803, 444] on rect at bounding box center [792, 438] width 43 height 42
click at [576, 320] on input "e." at bounding box center [575, 314] width 1 height 10
radio input "true"
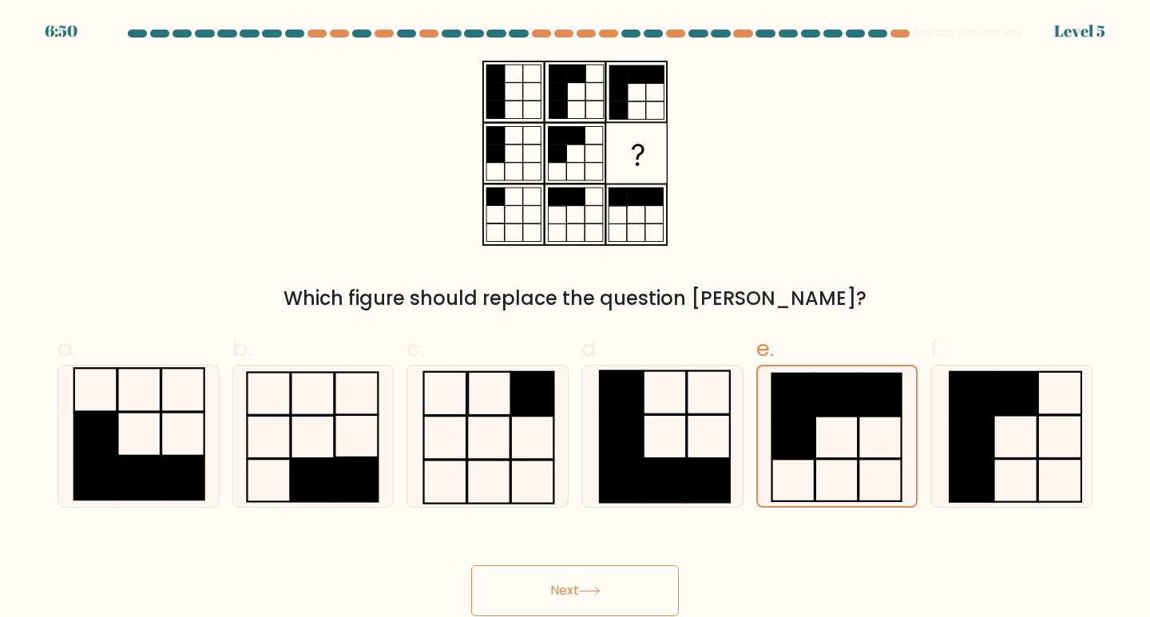
click at [629, 586] on button "Next" at bounding box center [575, 591] width 208 height 51
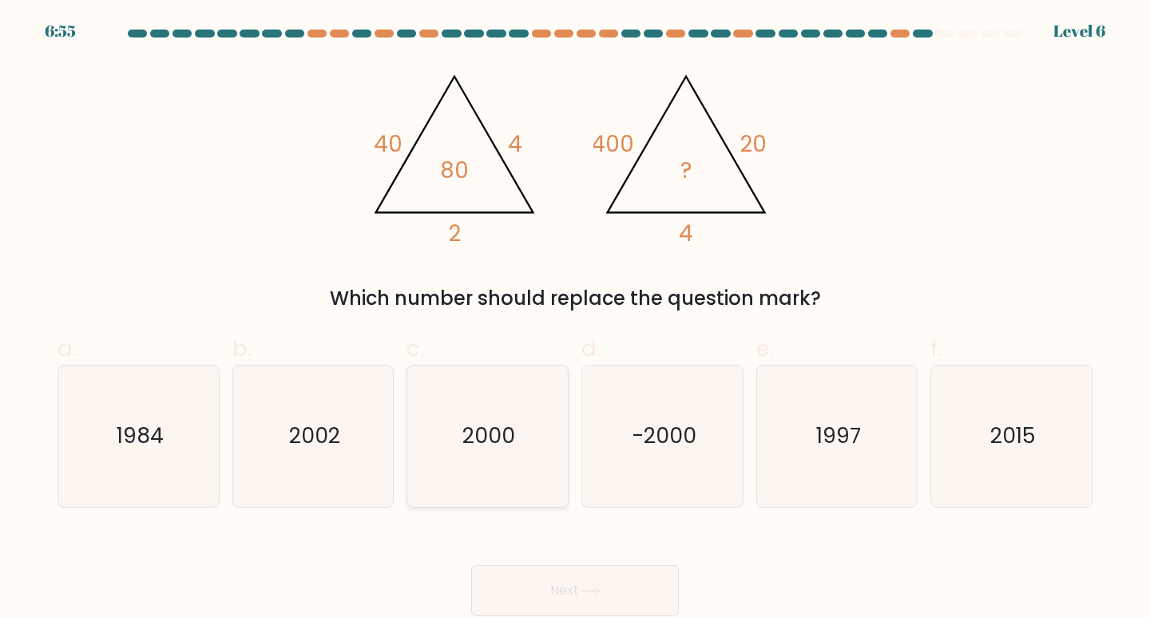
click at [481, 419] on icon "2000" at bounding box center [487, 436] width 141 height 141
click at [575, 320] on input "c. [DATE]" at bounding box center [575, 314] width 1 height 10
radio input "true"
click at [586, 571] on button "Next" at bounding box center [575, 591] width 208 height 51
